Goal: Task Accomplishment & Management: Complete application form

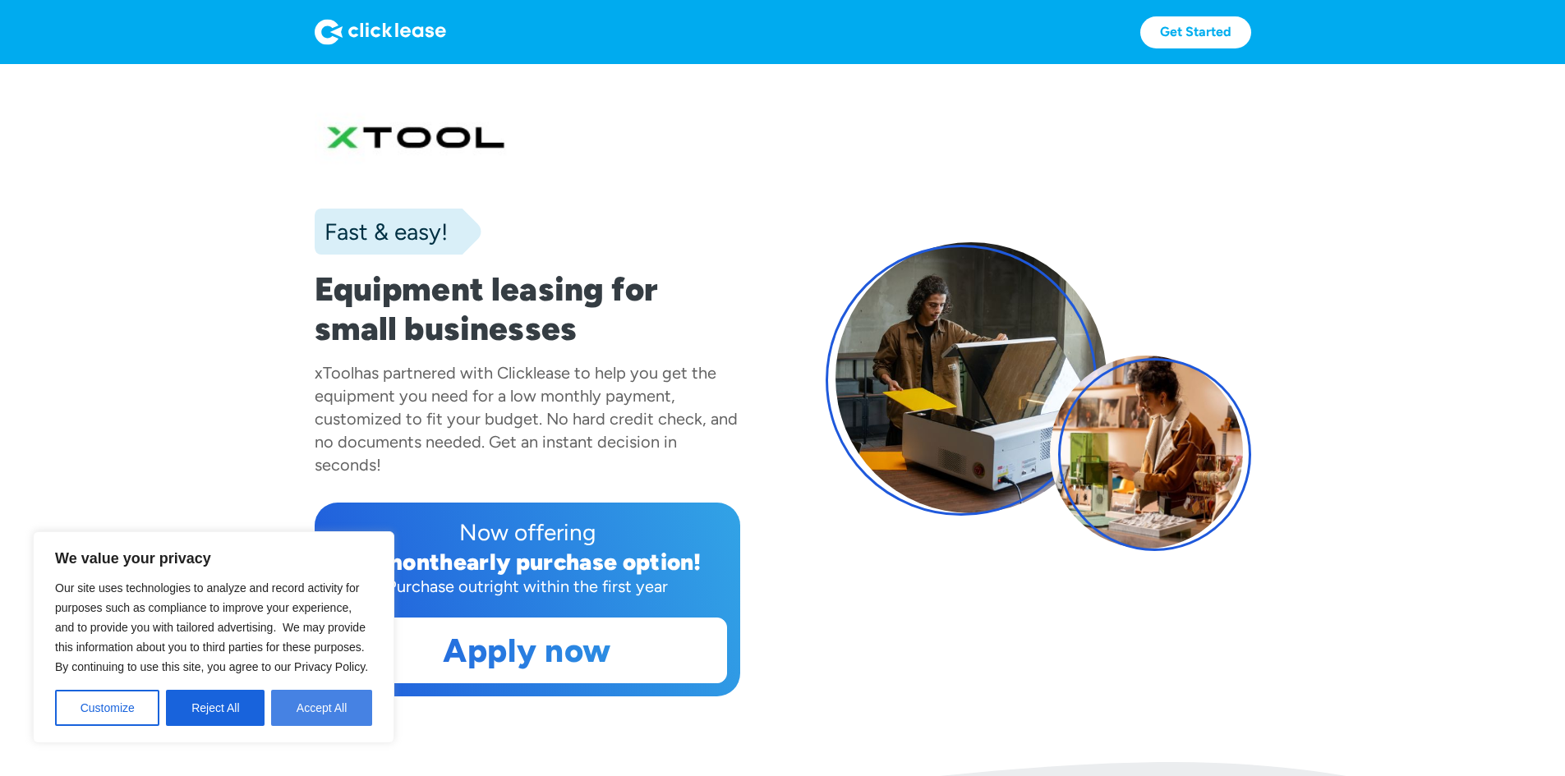
click at [329, 715] on button "Accept All" at bounding box center [321, 708] width 101 height 36
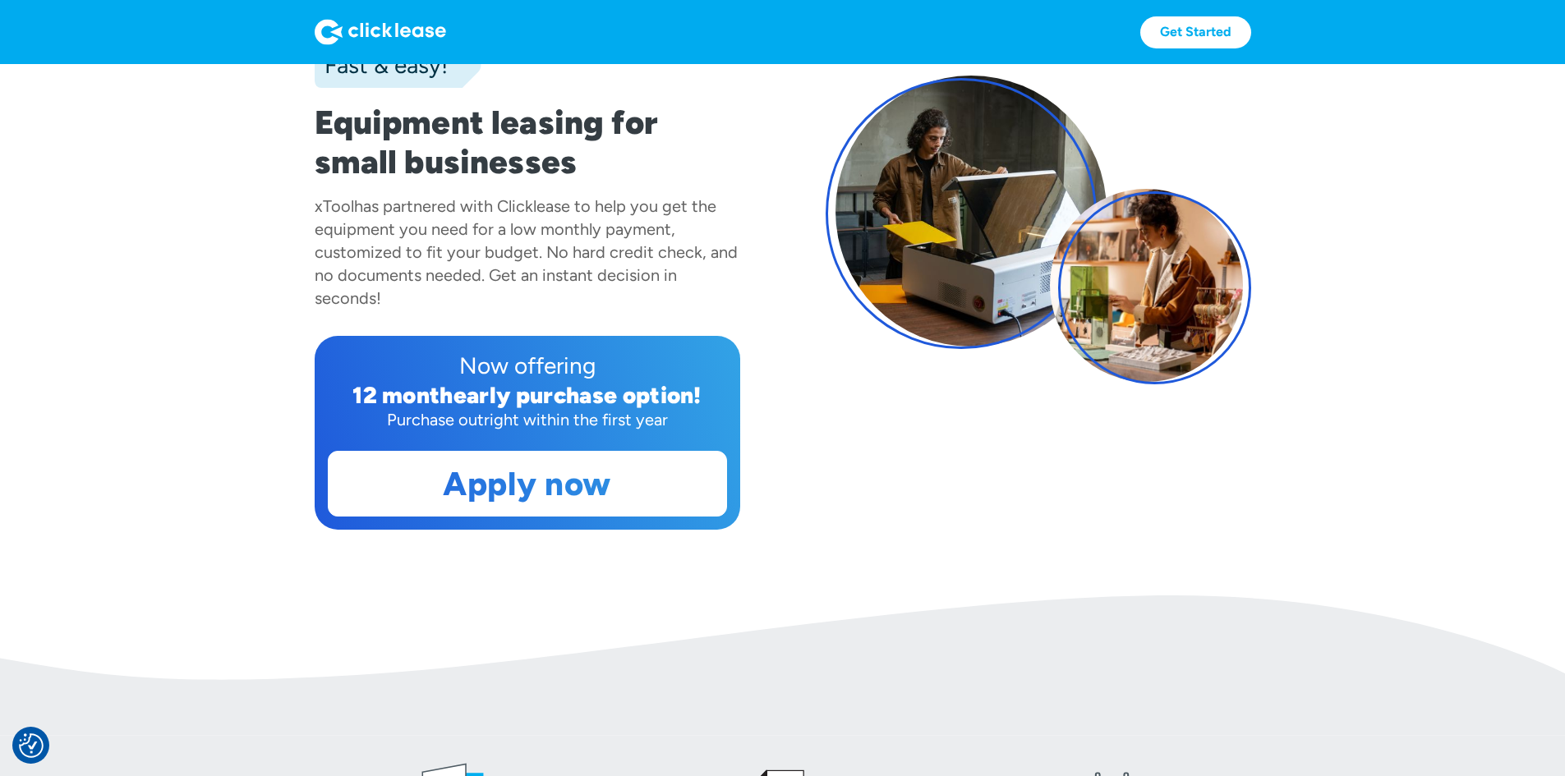
scroll to position [164, 0]
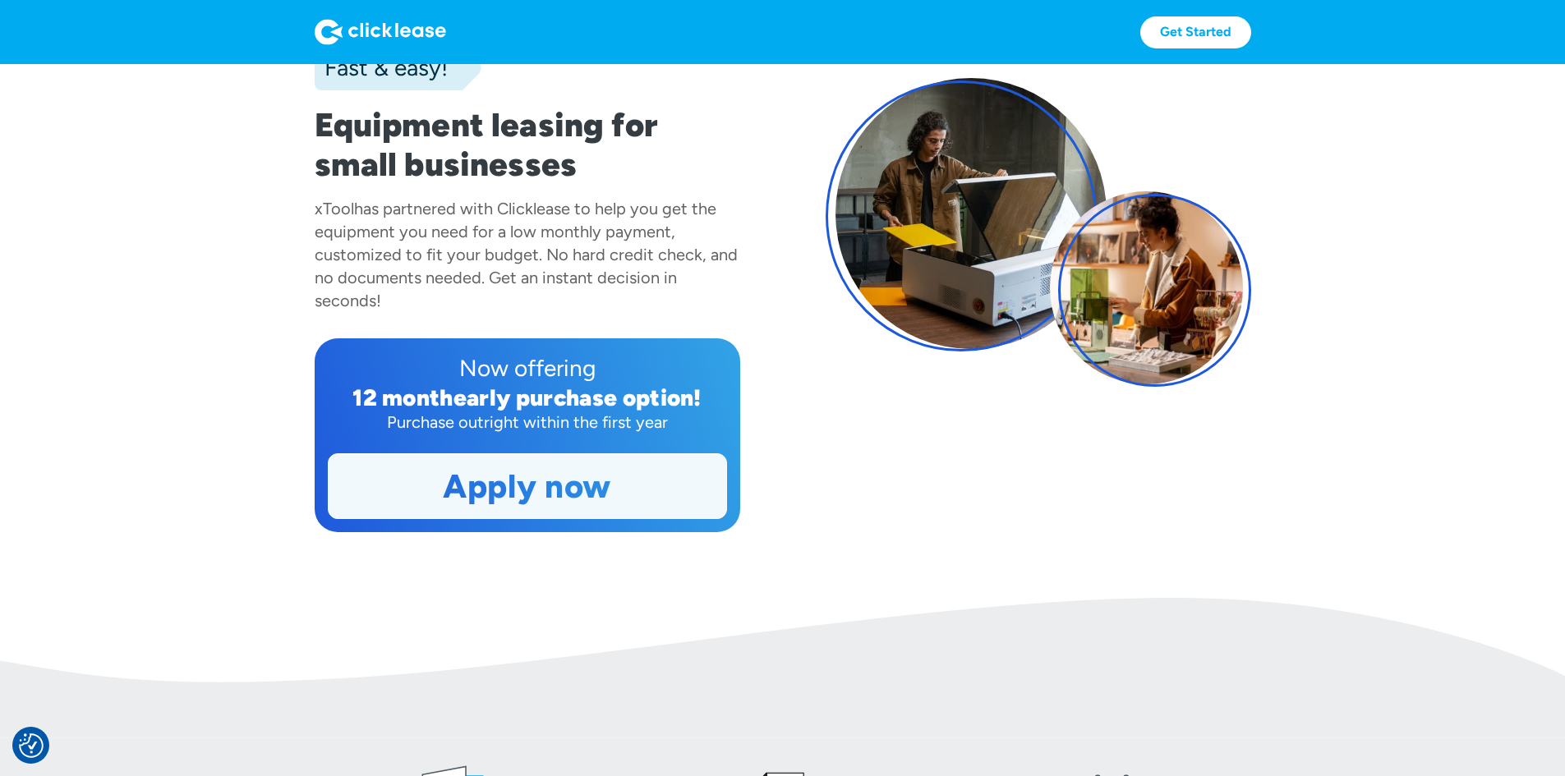
click at [572, 518] on link "Apply now" at bounding box center [528, 486] width 398 height 64
